Goal: Task Accomplishment & Management: Use online tool/utility

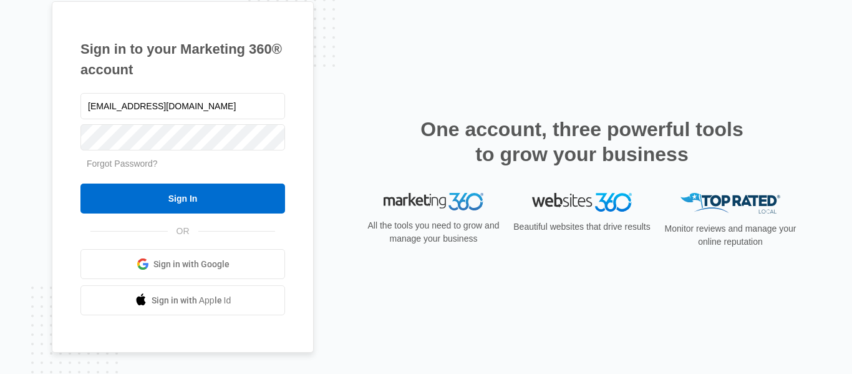
type input "[EMAIL_ADDRESS][DOMAIN_NAME]"
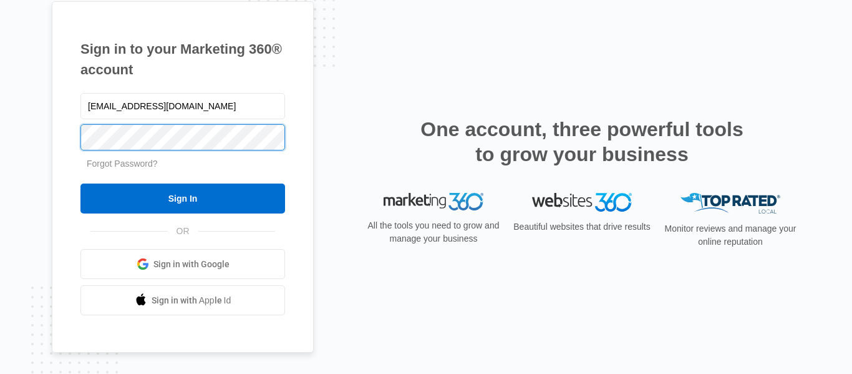
click at [80, 183] on input "Sign In" at bounding box center [182, 198] width 205 height 30
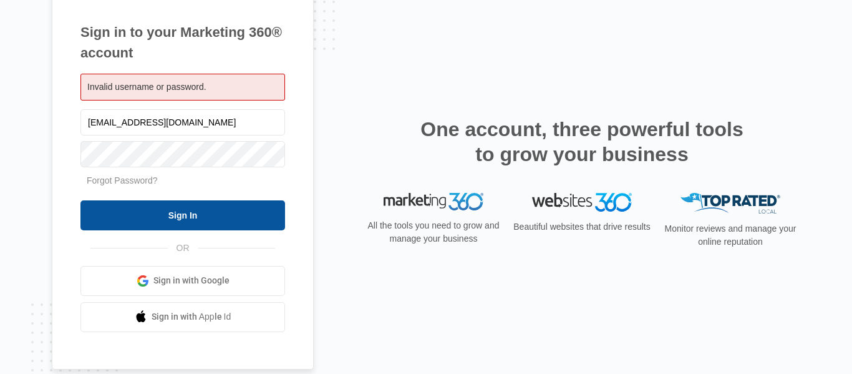
click at [197, 205] on input "Sign In" at bounding box center [182, 215] width 205 height 30
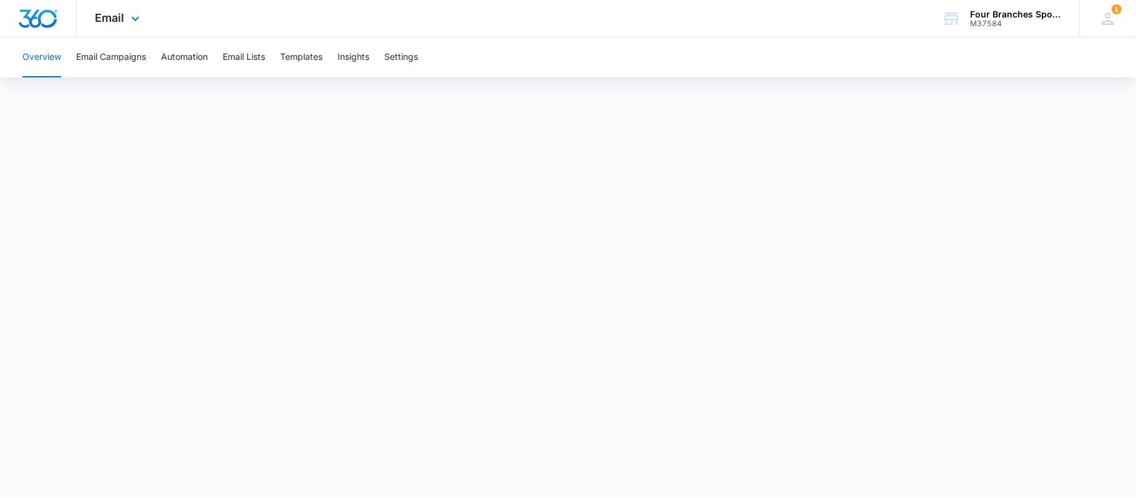
click at [125, 22] on div "Email Apps Reputation Websites Forms CRM Email Social Payments Content Ads Inte…" at bounding box center [119, 18] width 85 height 37
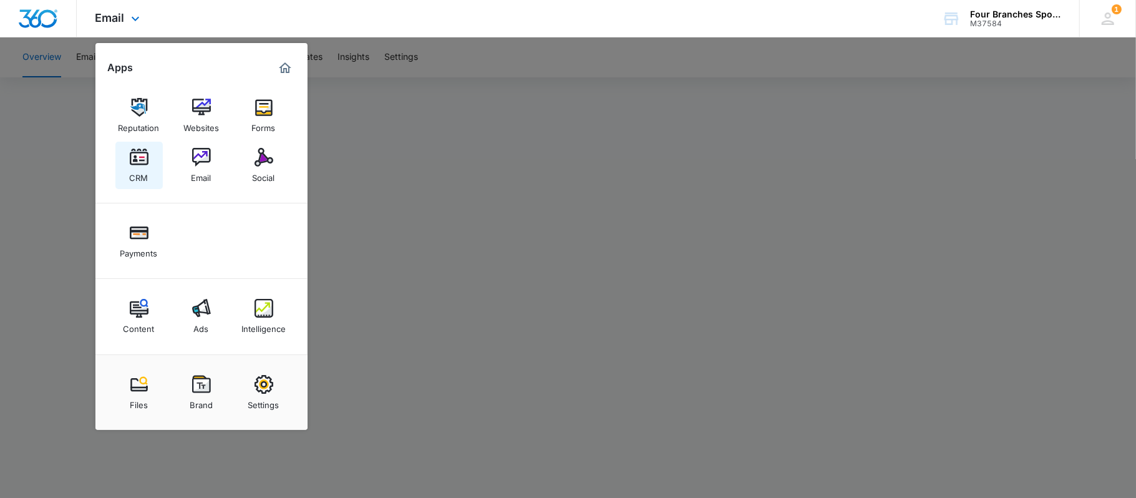
click at [137, 165] on img at bounding box center [139, 157] width 19 height 19
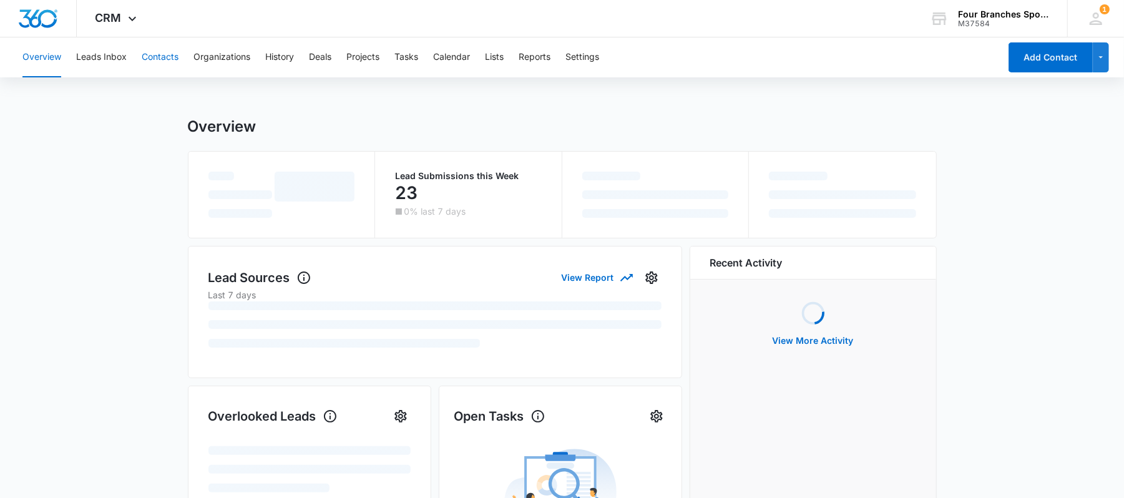
click at [162, 64] on button "Contacts" at bounding box center [160, 57] width 37 height 40
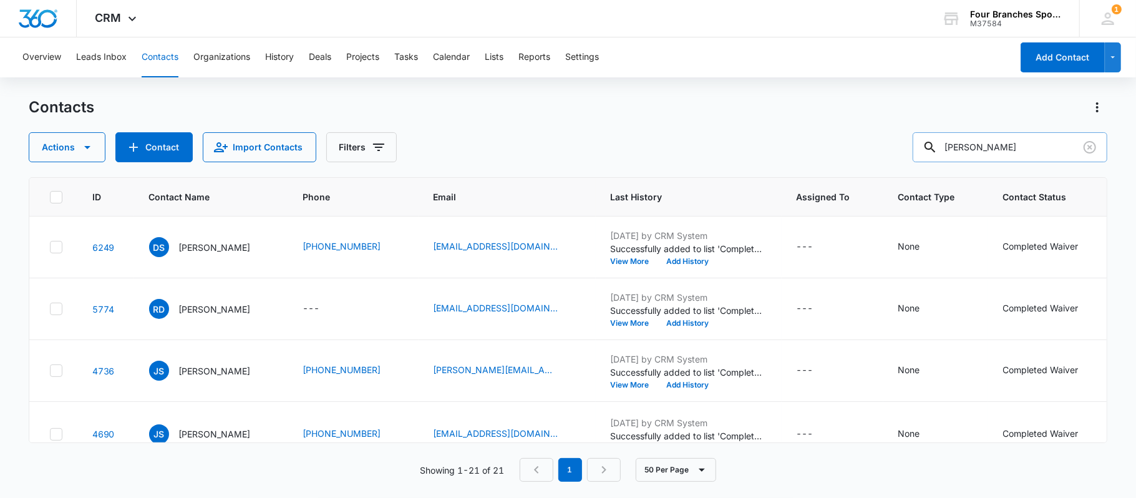
click at [1014, 153] on input "simpson" at bounding box center [1010, 147] width 195 height 30
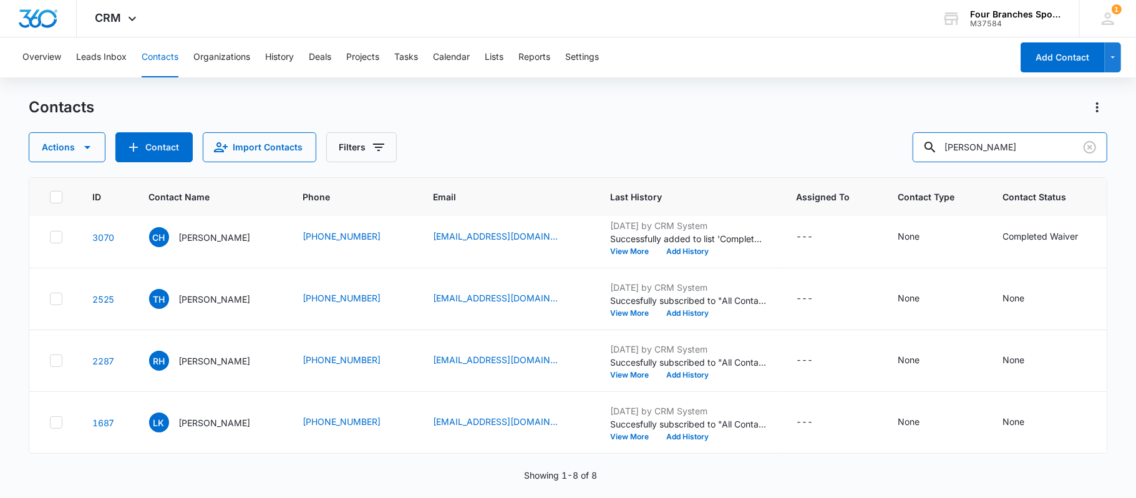
scroll to position [258, 0]
click at [754, 195] on div "View More Add History" at bounding box center [689, 191] width 156 height 7
click at [641, 195] on button "View More" at bounding box center [634, 191] width 47 height 7
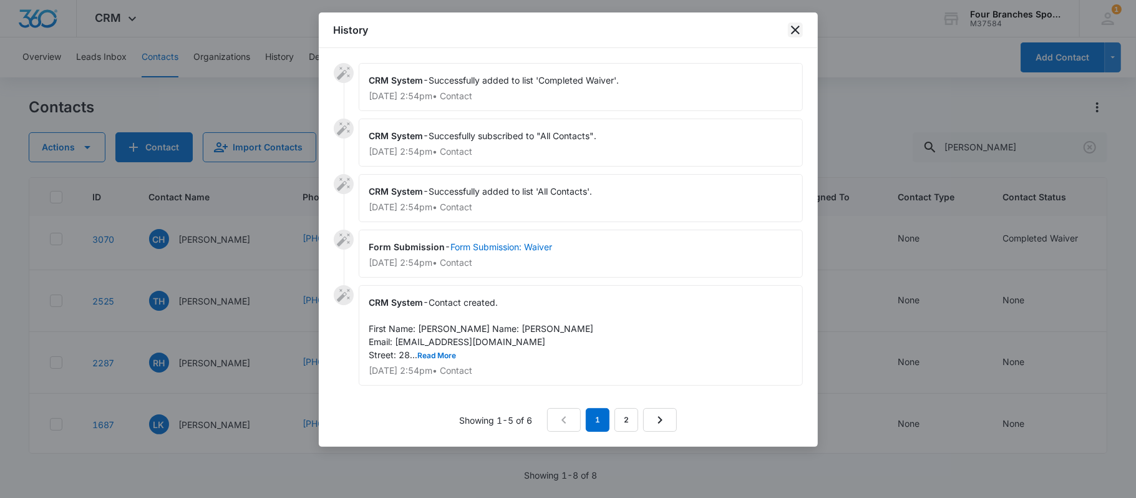
click at [799, 23] on icon "close" at bounding box center [795, 29] width 15 height 15
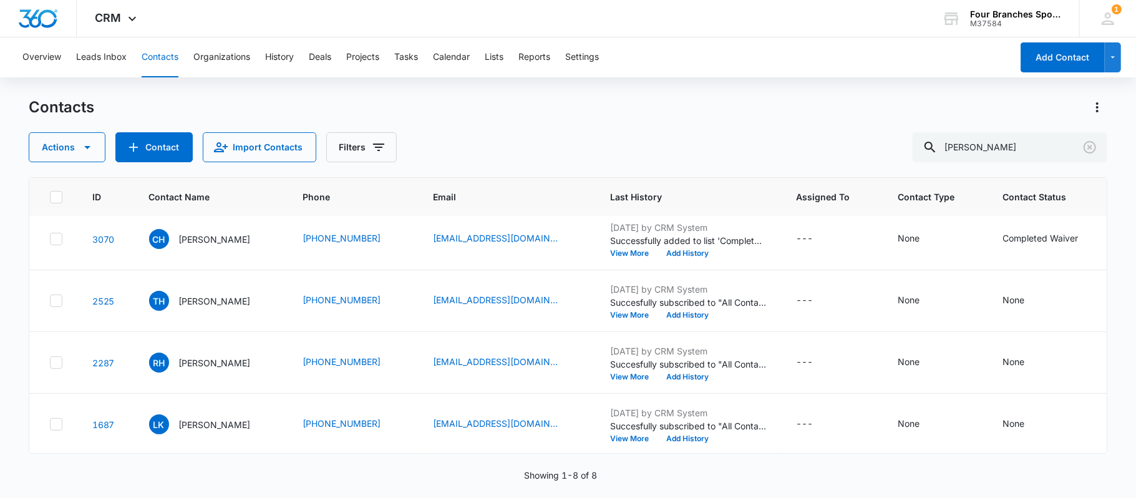
click at [502, 183] on link "dhutchison2807@gmail.com" at bounding box center [496, 176] width 125 height 13
click at [1026, 143] on input "hutchens" at bounding box center [1010, 147] width 195 height 30
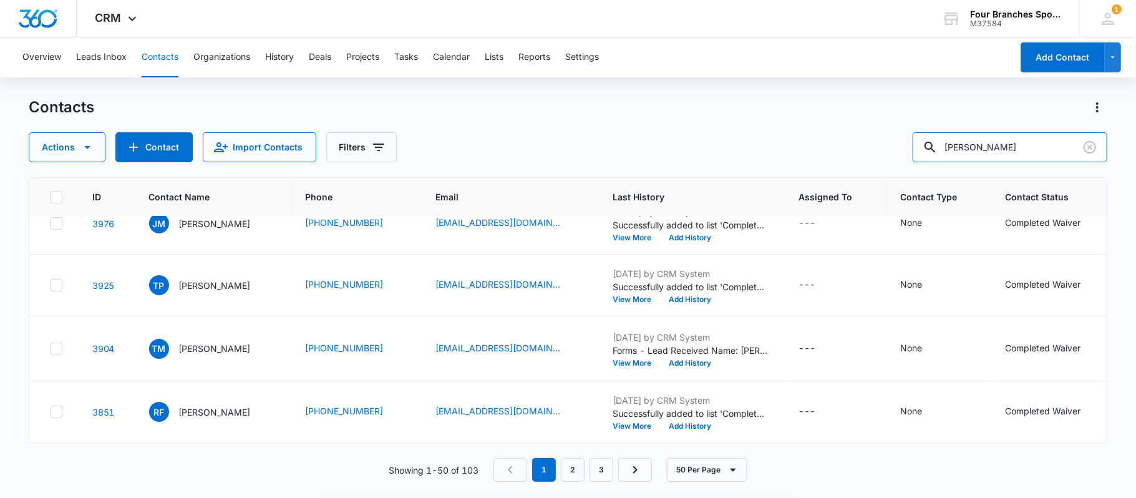
scroll to position [4154, 0]
click at [1011, 145] on input "moore" at bounding box center [1010, 147] width 195 height 30
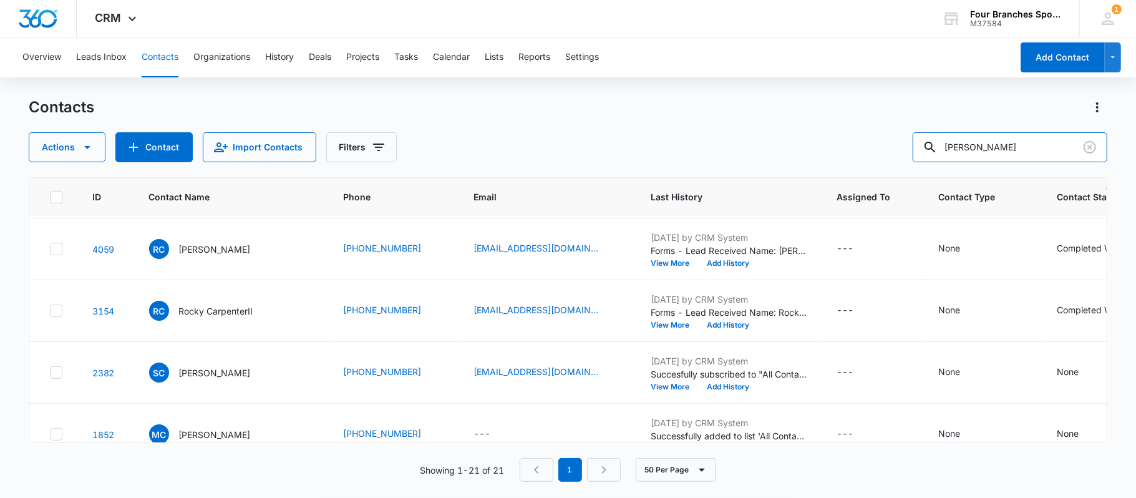
scroll to position [839, 0]
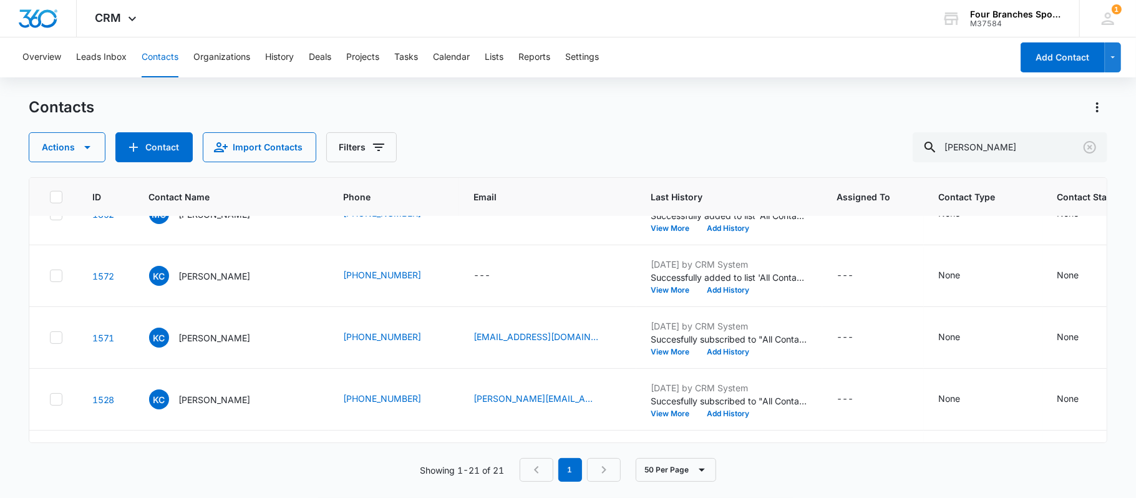
click at [479, 96] on link "rcarpenter2@southernfabricators.net" at bounding box center [536, 89] width 125 height 13
click at [1034, 141] on input "carpenter" at bounding box center [1010, 147] width 195 height 30
type input "corey"
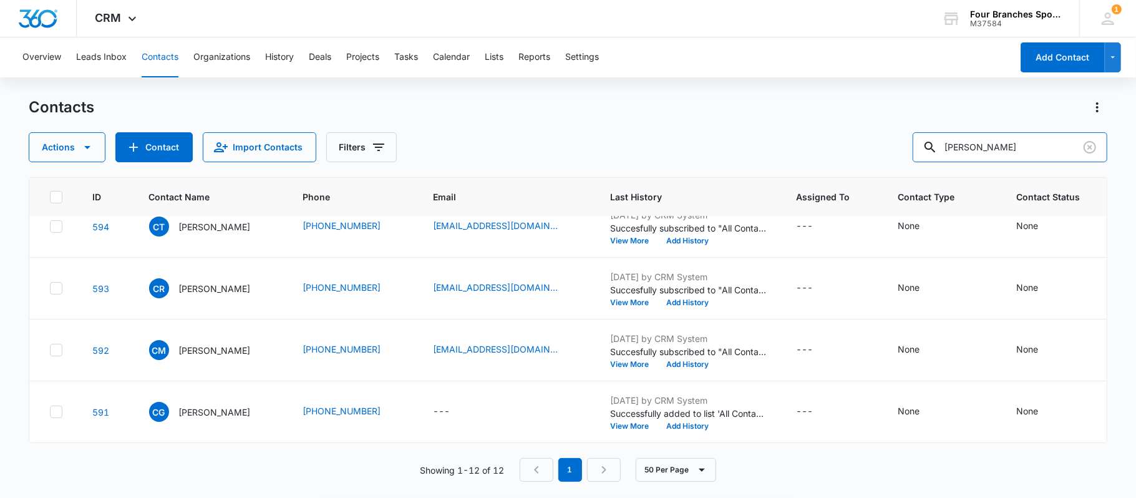
scroll to position [735, 0]
